Goal: Task Accomplishment & Management: Manage account settings

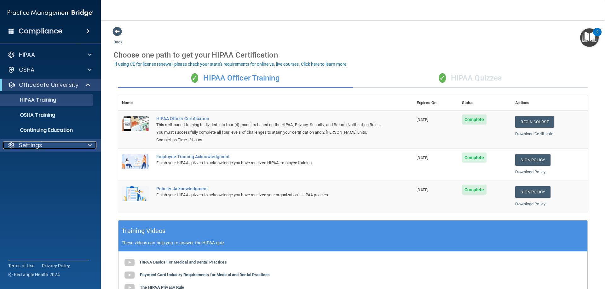
click at [57, 148] on div "Settings" at bounding box center [42, 146] width 78 height 8
click at [34, 175] on p "Sign Out" at bounding box center [47, 176] width 86 height 6
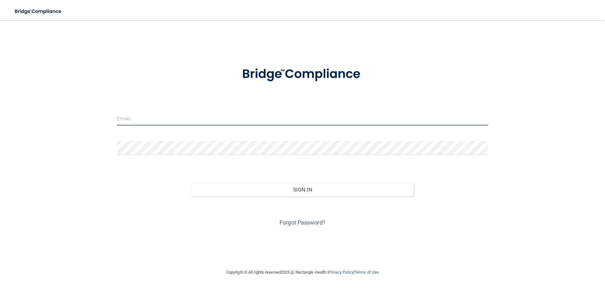
click at [148, 122] on input "email" at bounding box center [302, 119] width 371 height 14
click at [427, 99] on form "Invalid email/password. You don't have permission to access that page. Sign In …" at bounding box center [302, 143] width 371 height 170
click at [241, 119] on input "email" at bounding box center [302, 119] width 371 height 14
click at [311, 119] on input "email" at bounding box center [302, 119] width 371 height 14
type input "[PERSON_NAME][EMAIL_ADDRESS][PERSON_NAME][DOMAIN_NAME]"
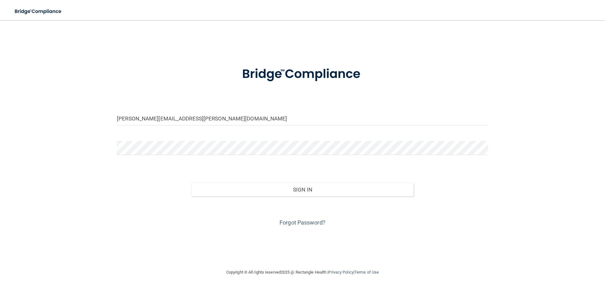
click at [174, 140] on form "[PERSON_NAME][EMAIL_ADDRESS][PERSON_NAME][DOMAIN_NAME] Invalid email/password. …" at bounding box center [302, 143] width 371 height 170
click at [191, 183] on button "Sign In" at bounding box center [302, 190] width 223 height 14
